Goal: Find specific page/section: Find specific page/section

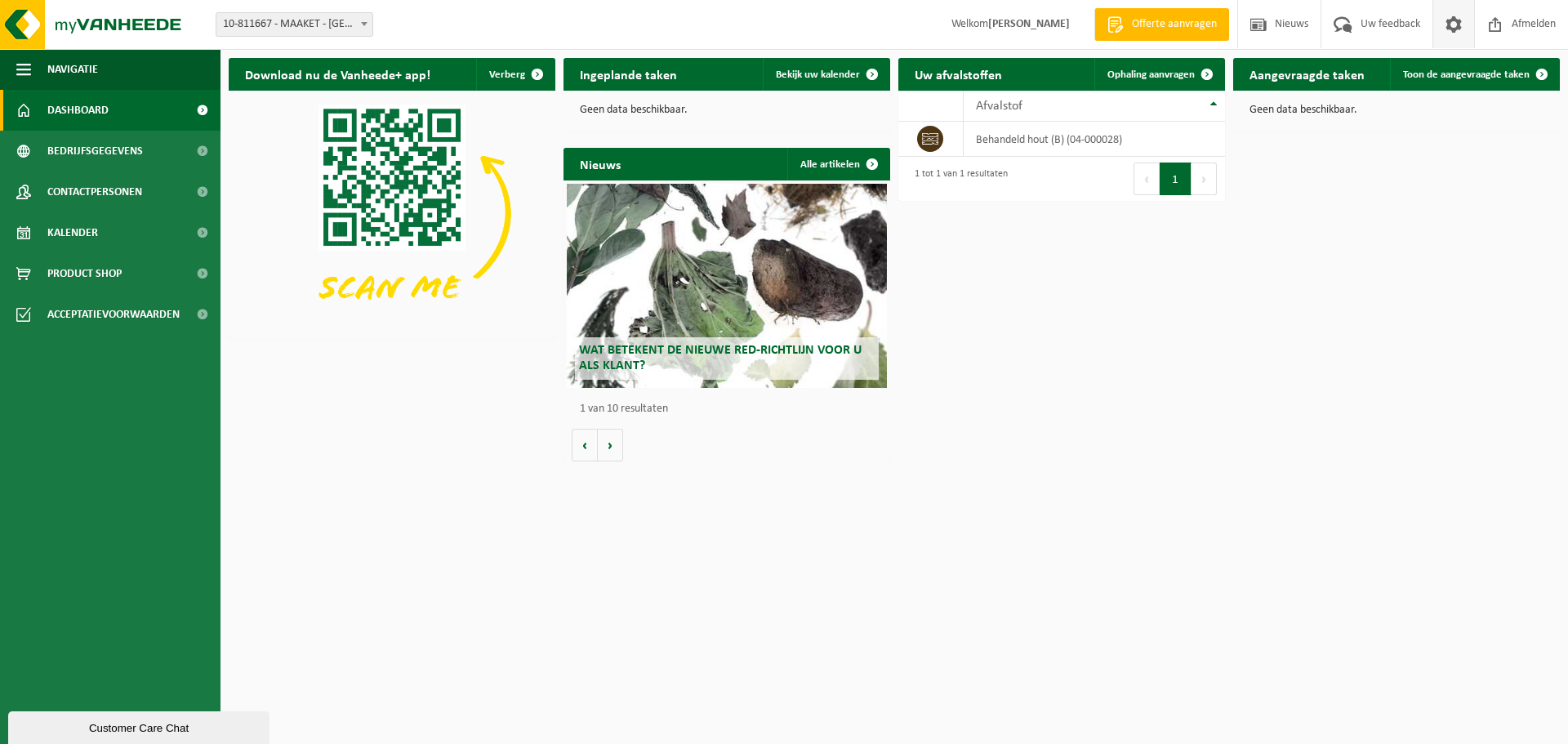
click at [1457, 28] on span at bounding box center [1454, 24] width 25 height 48
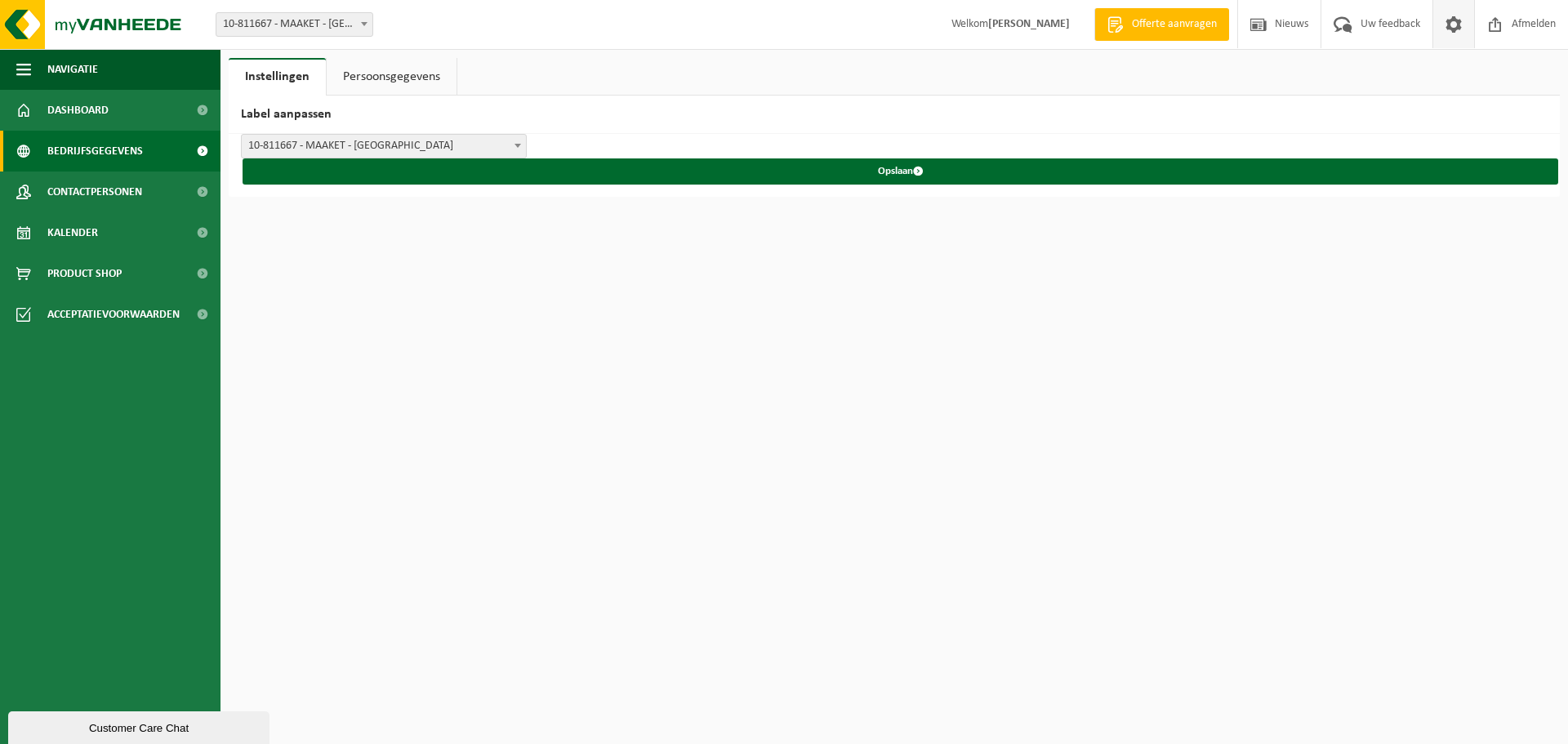
click at [80, 159] on span "Bedrijfsgegevens" at bounding box center [95, 151] width 96 height 41
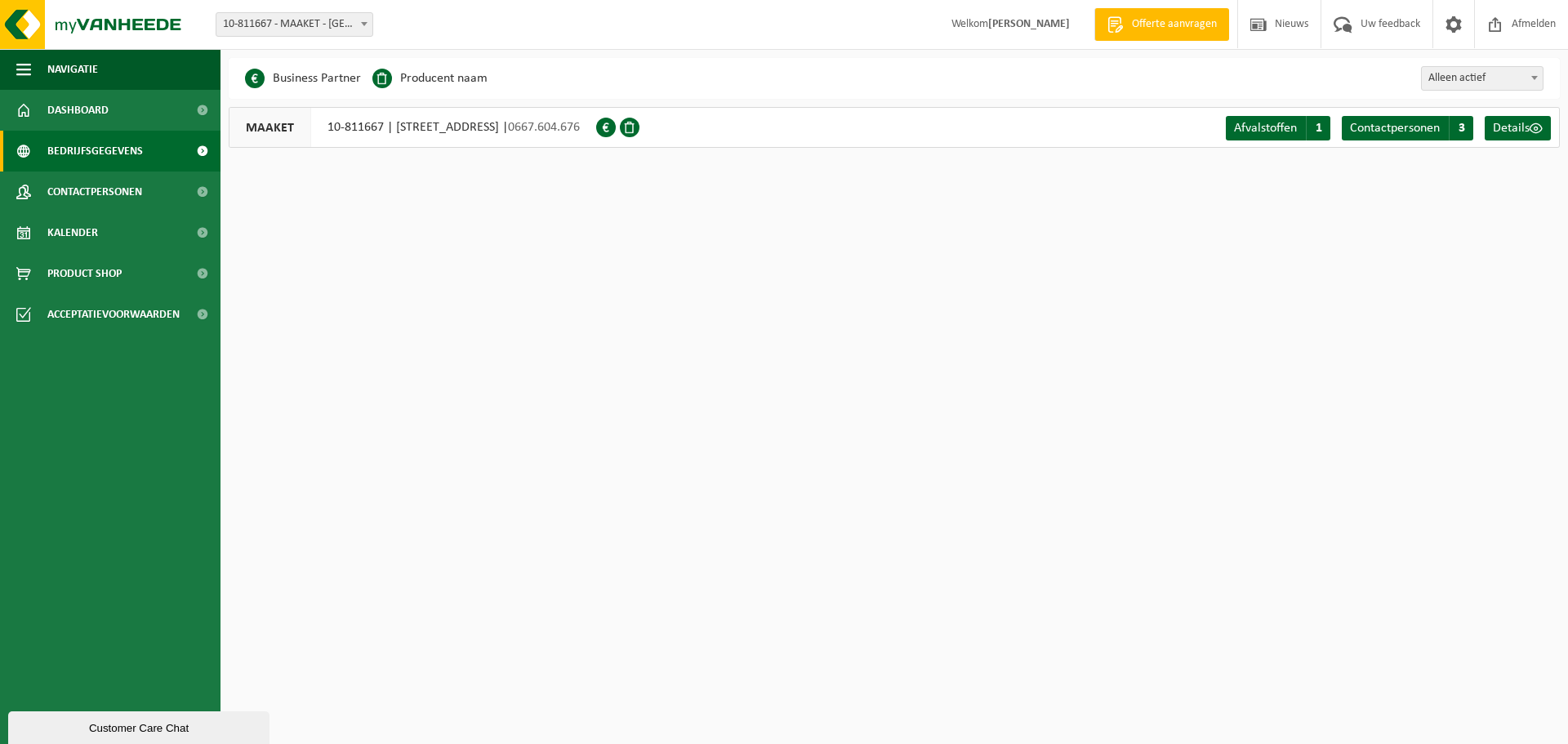
click at [141, 132] on link "Bedrijfsgegevens" at bounding box center [110, 151] width 220 height 41
click at [89, 315] on span "Acceptatievoorwaarden" at bounding box center [113, 314] width 132 height 41
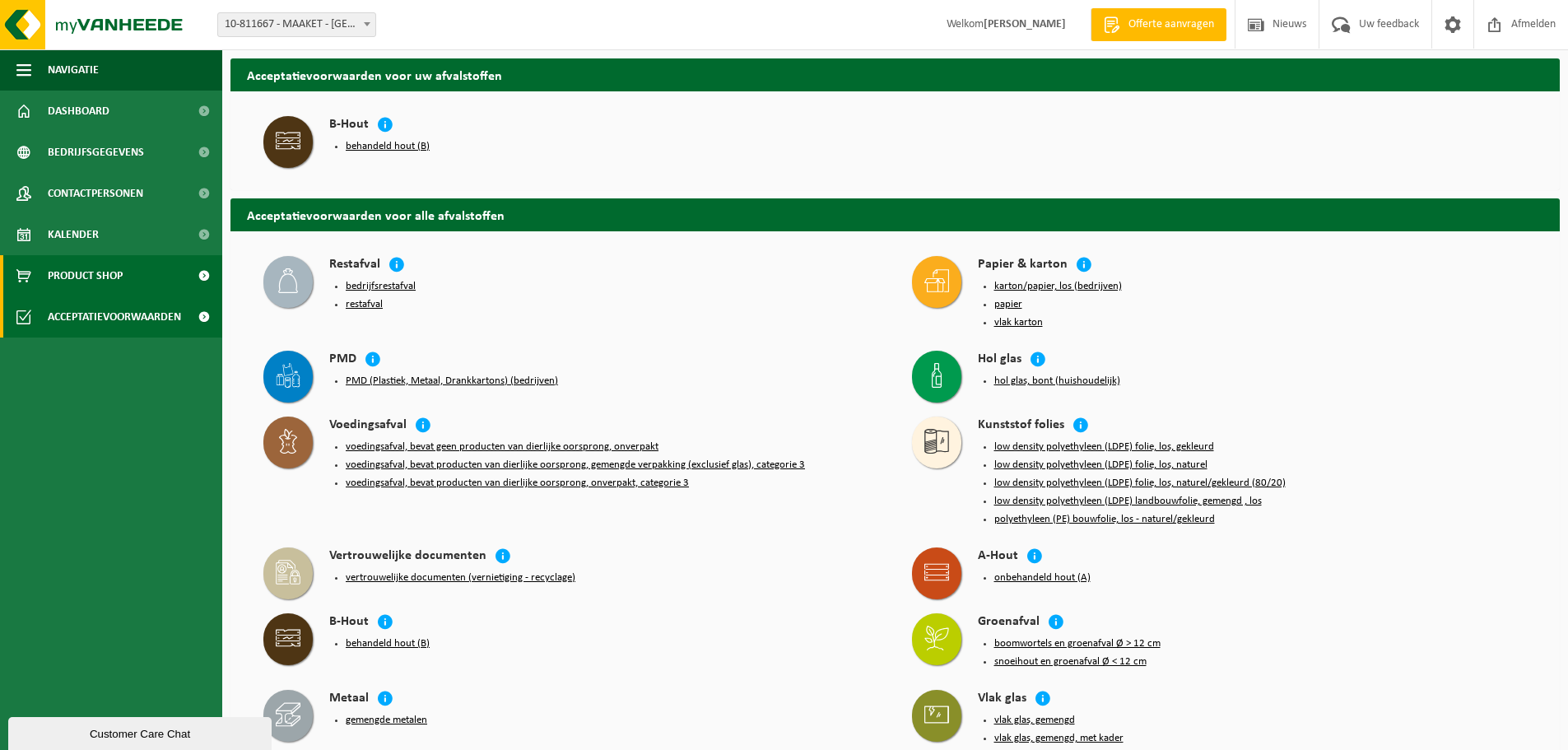
click at [89, 283] on span "Product Shop" at bounding box center [85, 276] width 75 height 41
